Goal: Information Seeking & Learning: Check status

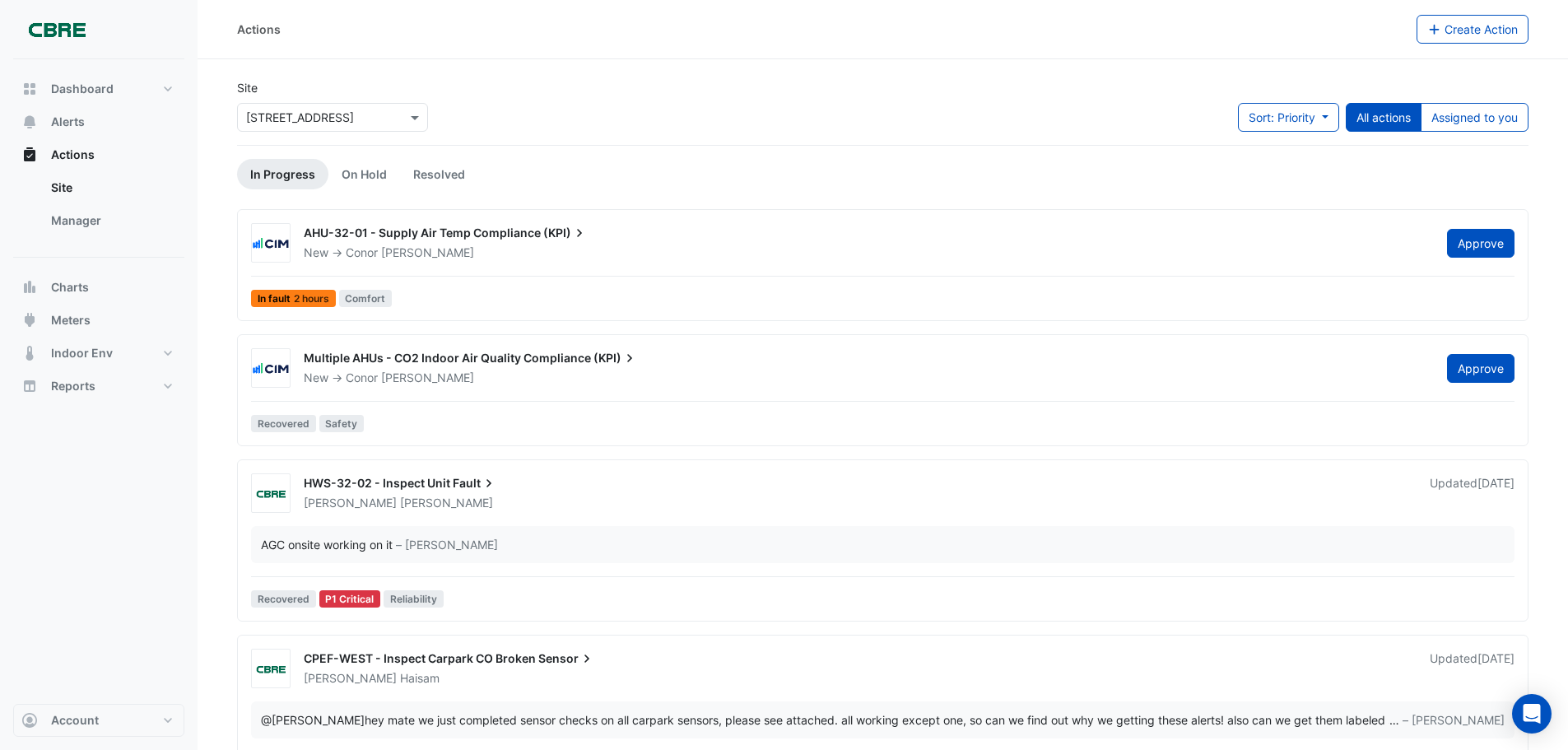
click at [457, 114] on div "Site × [STREET_ADDRESS] Sort: Priority Priority Updated All actions Assigned to…" at bounding box center [883, 112] width 1311 height 66
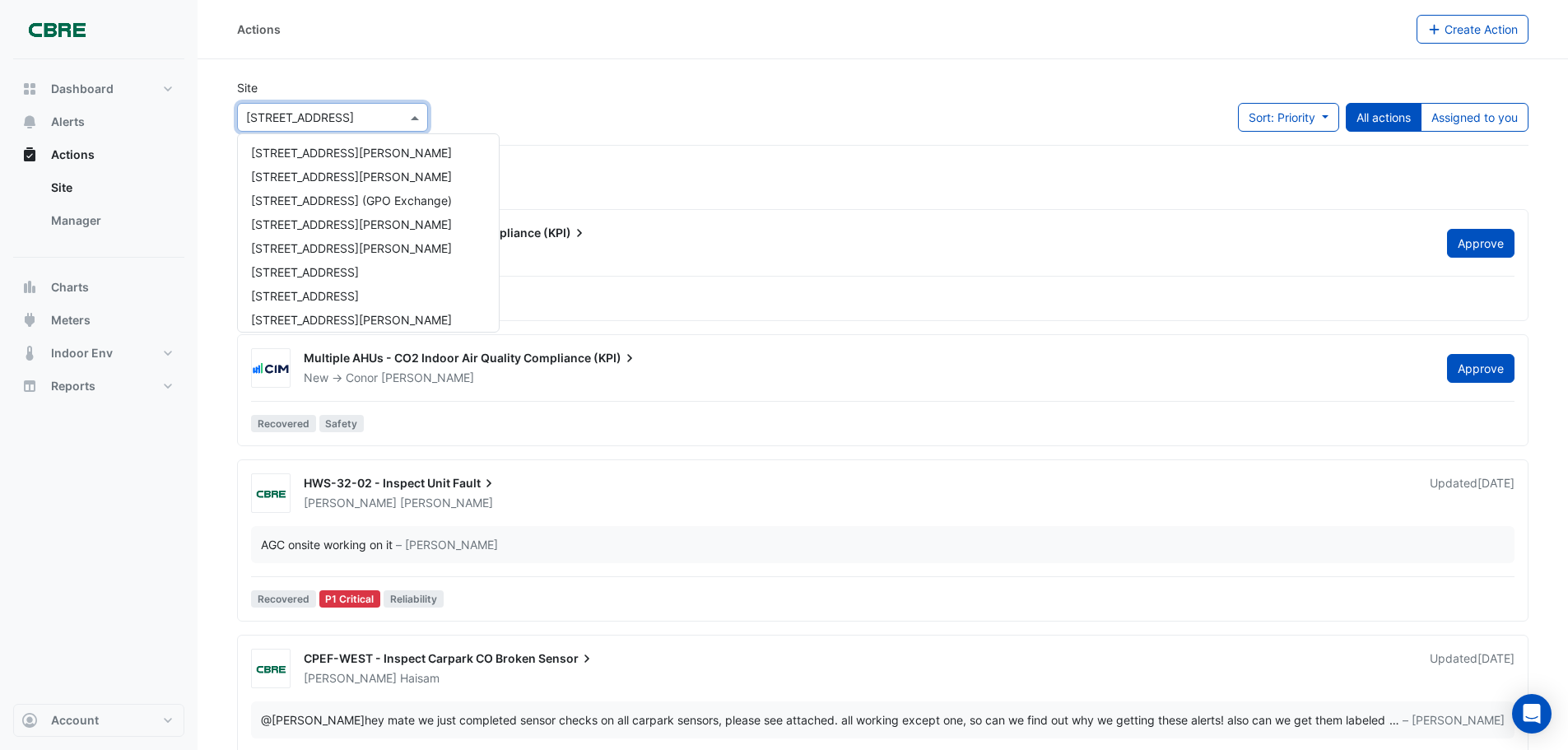
click at [420, 115] on span at bounding box center [416, 117] width 21 height 17
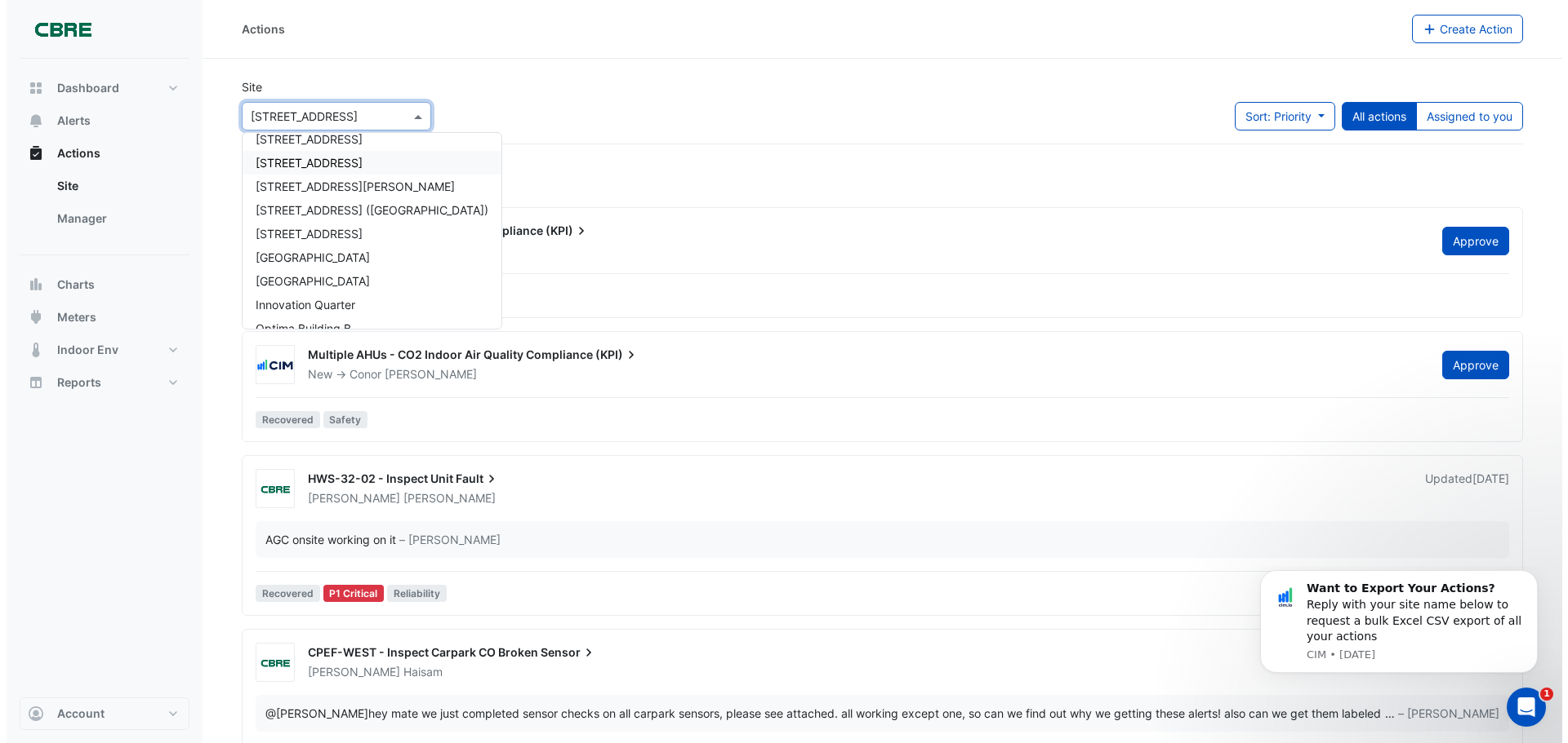
scroll to position [1213, 0]
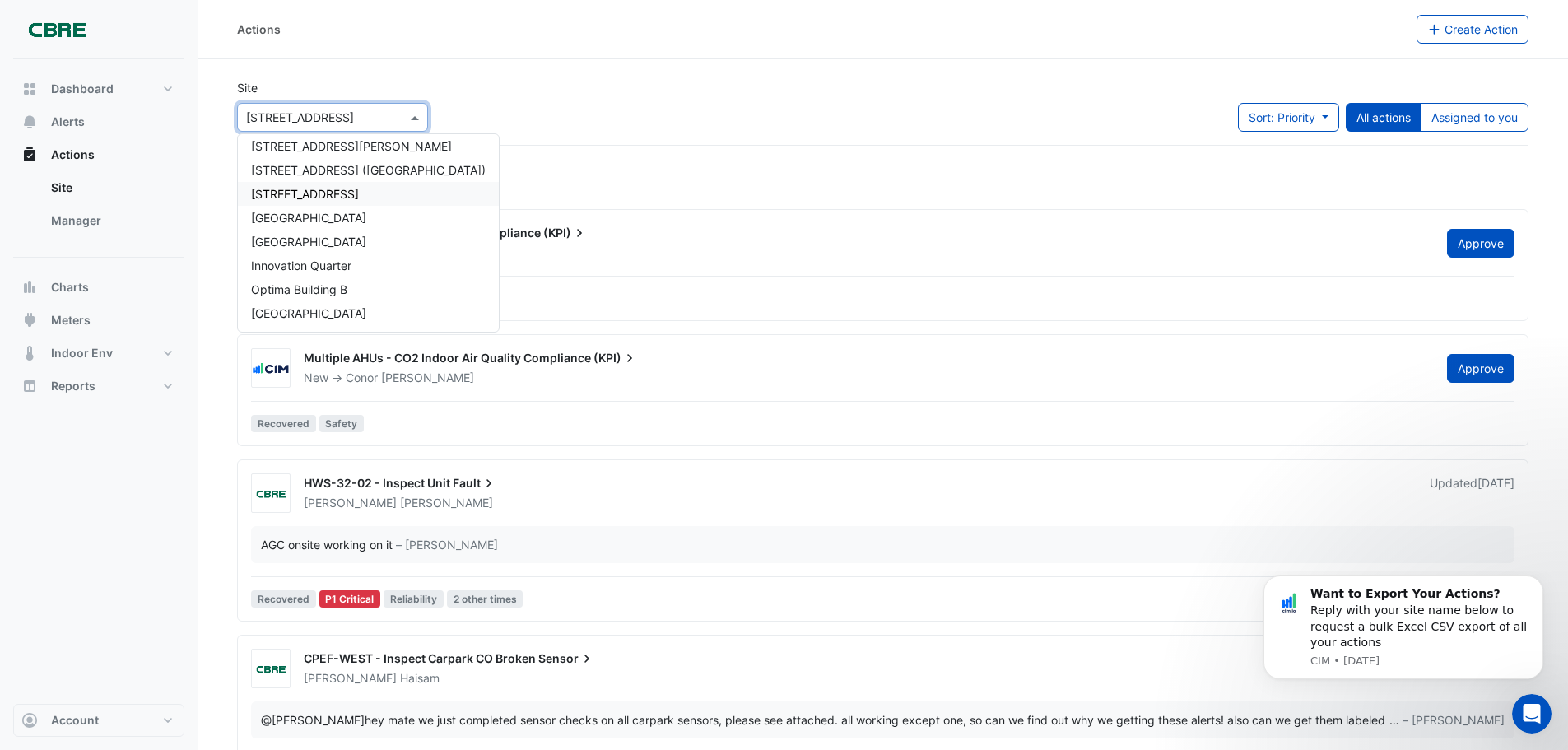
click at [410, 195] on div "[STREET_ADDRESS]" at bounding box center [367, 194] width 261 height 24
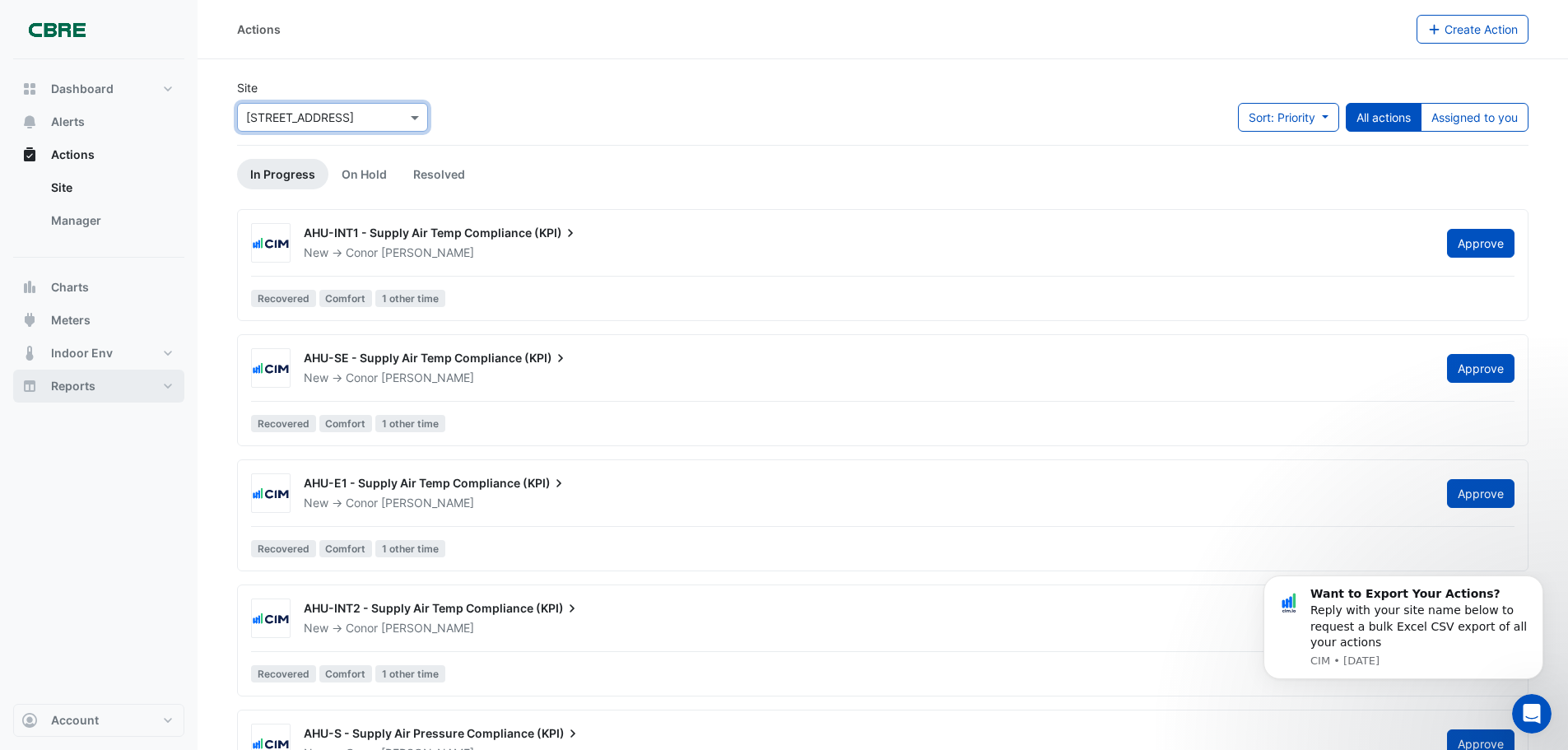
click at [130, 383] on button "Reports" at bounding box center [99, 385] width 172 height 33
select select "***"
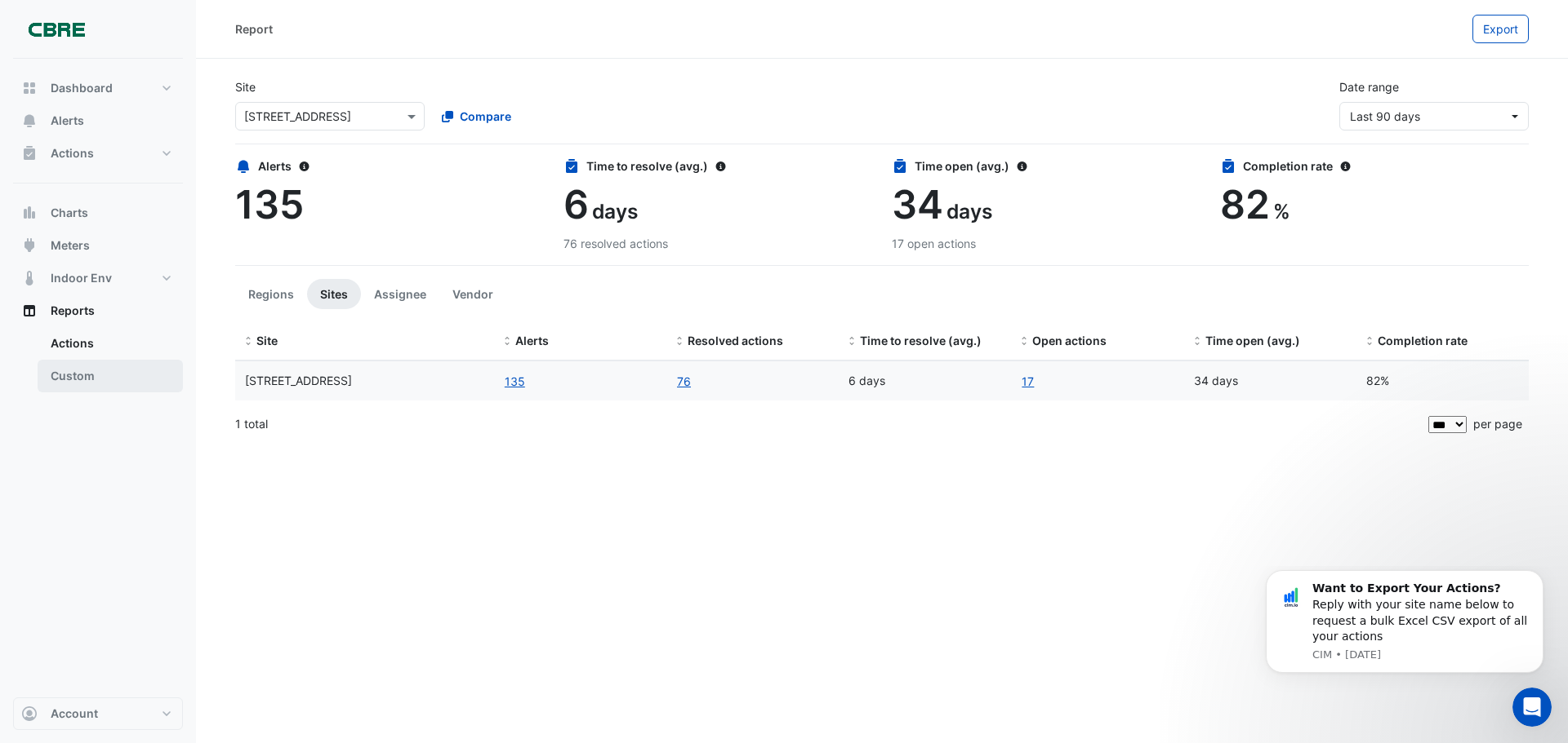
click at [126, 372] on link "Custom" at bounding box center [110, 376] width 146 height 33
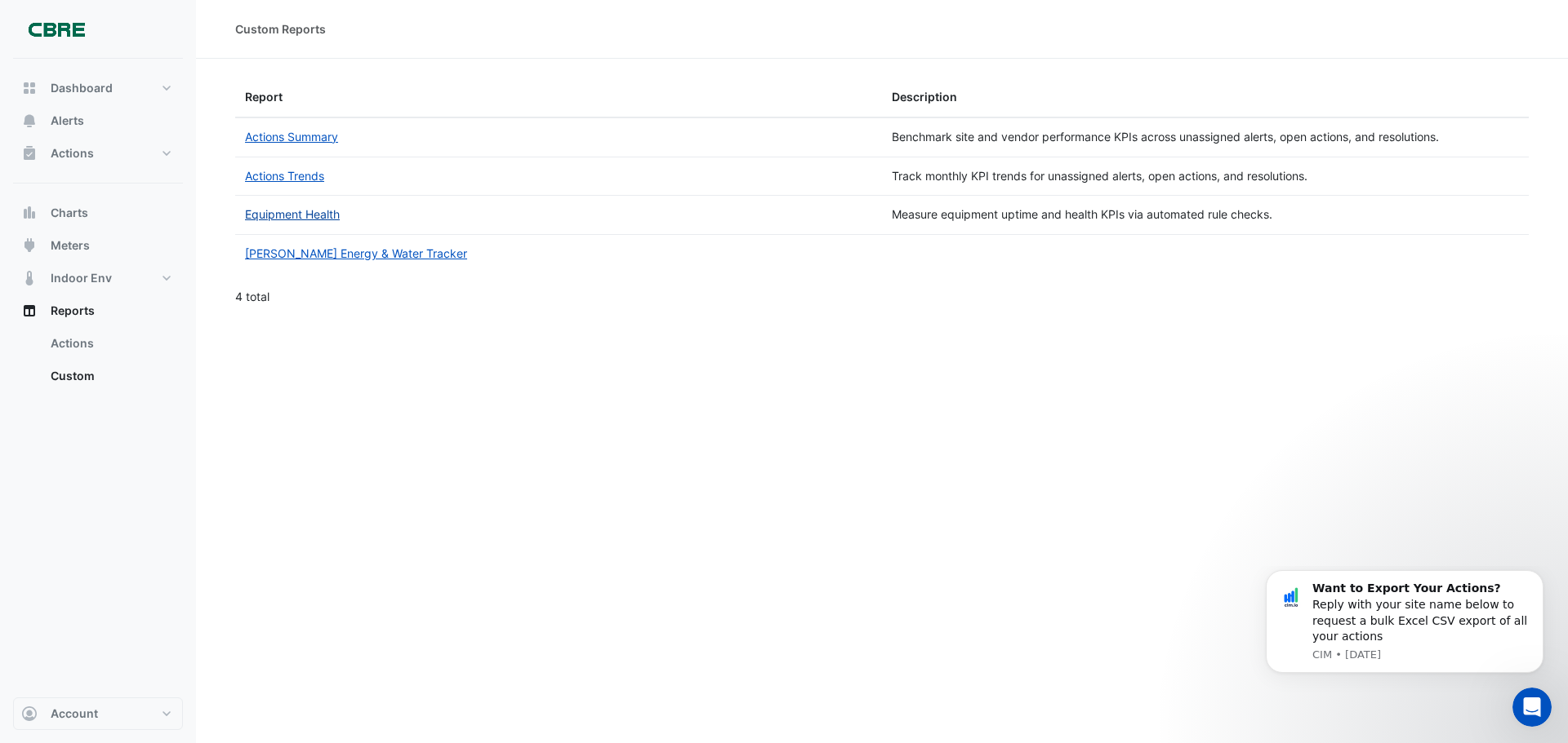
click at [272, 214] on link "Equipment Health" at bounding box center [292, 215] width 95 height 14
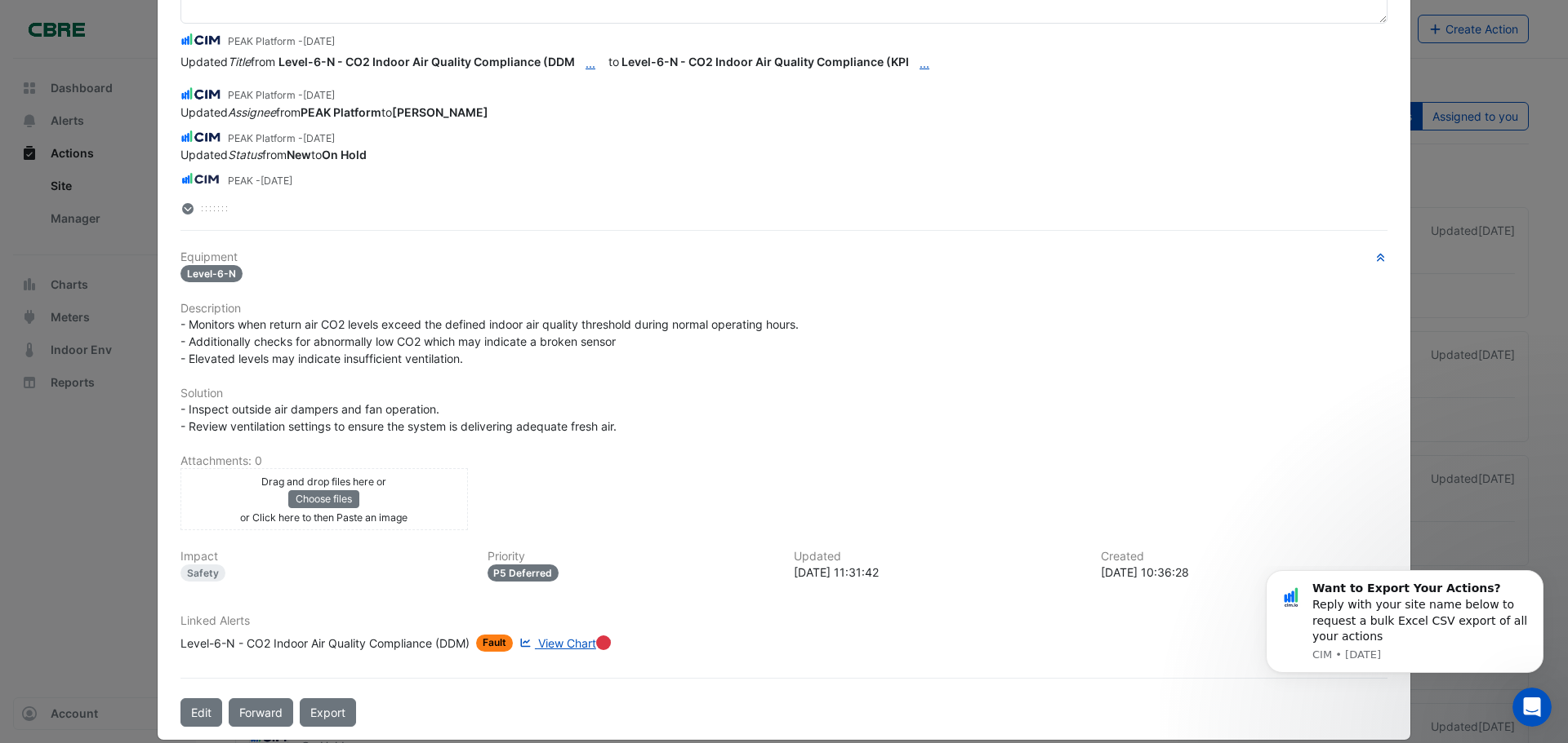
scroll to position [184, 0]
